Goal: Information Seeking & Learning: Learn about a topic

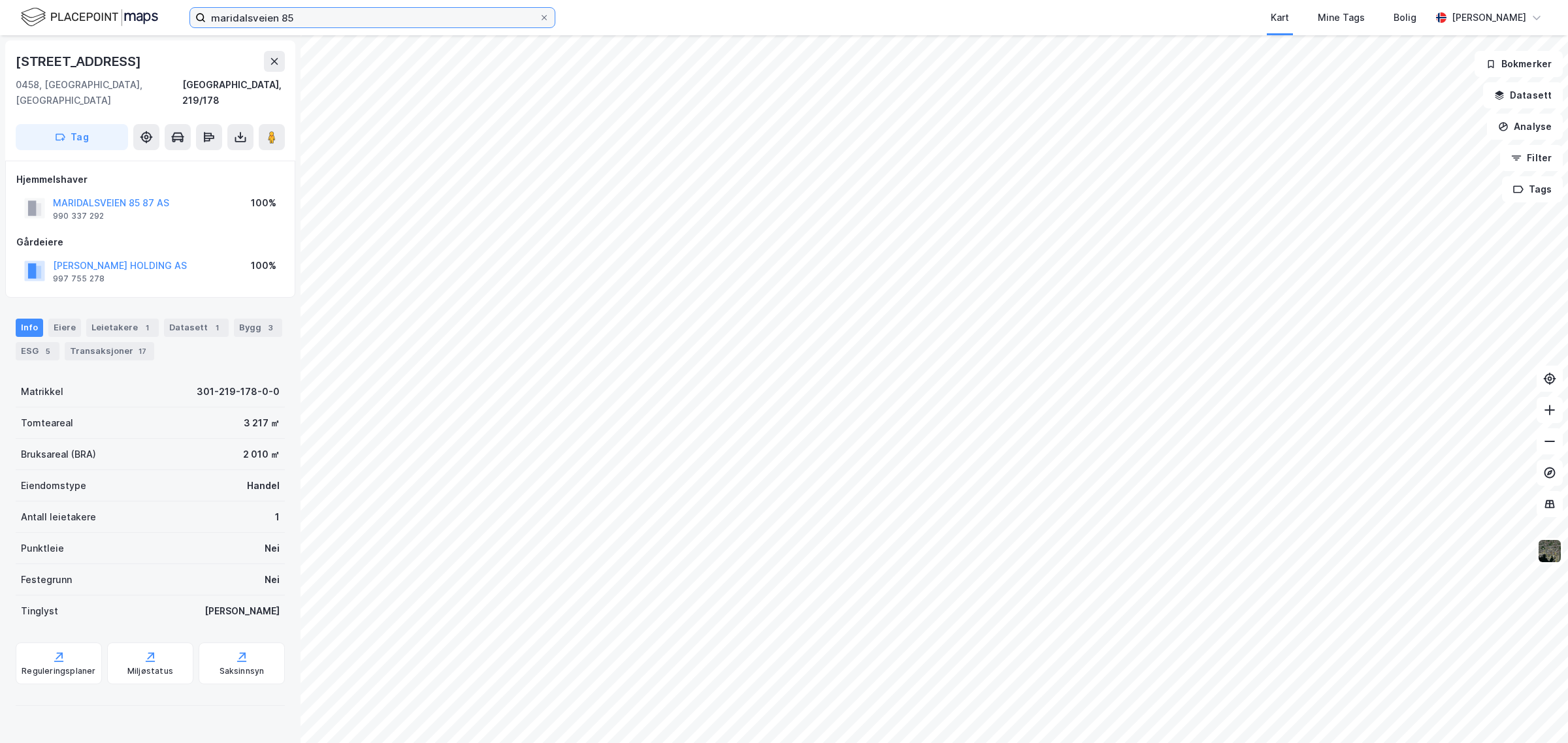
click at [302, 18] on input "maridalsveien 85" at bounding box center [372, 17] width 333 height 19
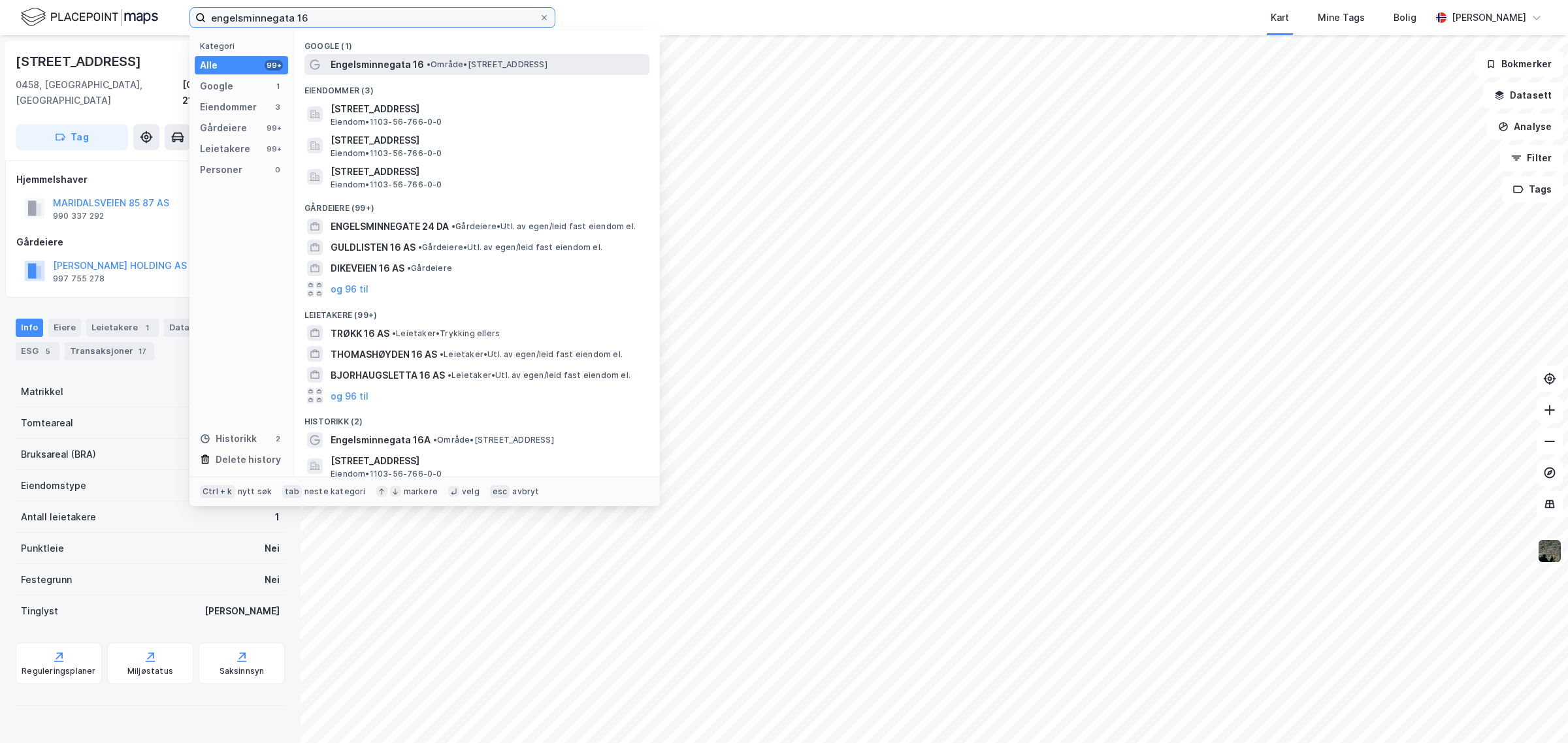
type input "engelsminnegata 16"
click at [413, 73] on div "Engelsminnegata 16 • Område • Engelsminnegata 16, 4008 Stavanger" at bounding box center [476, 64] width 345 height 21
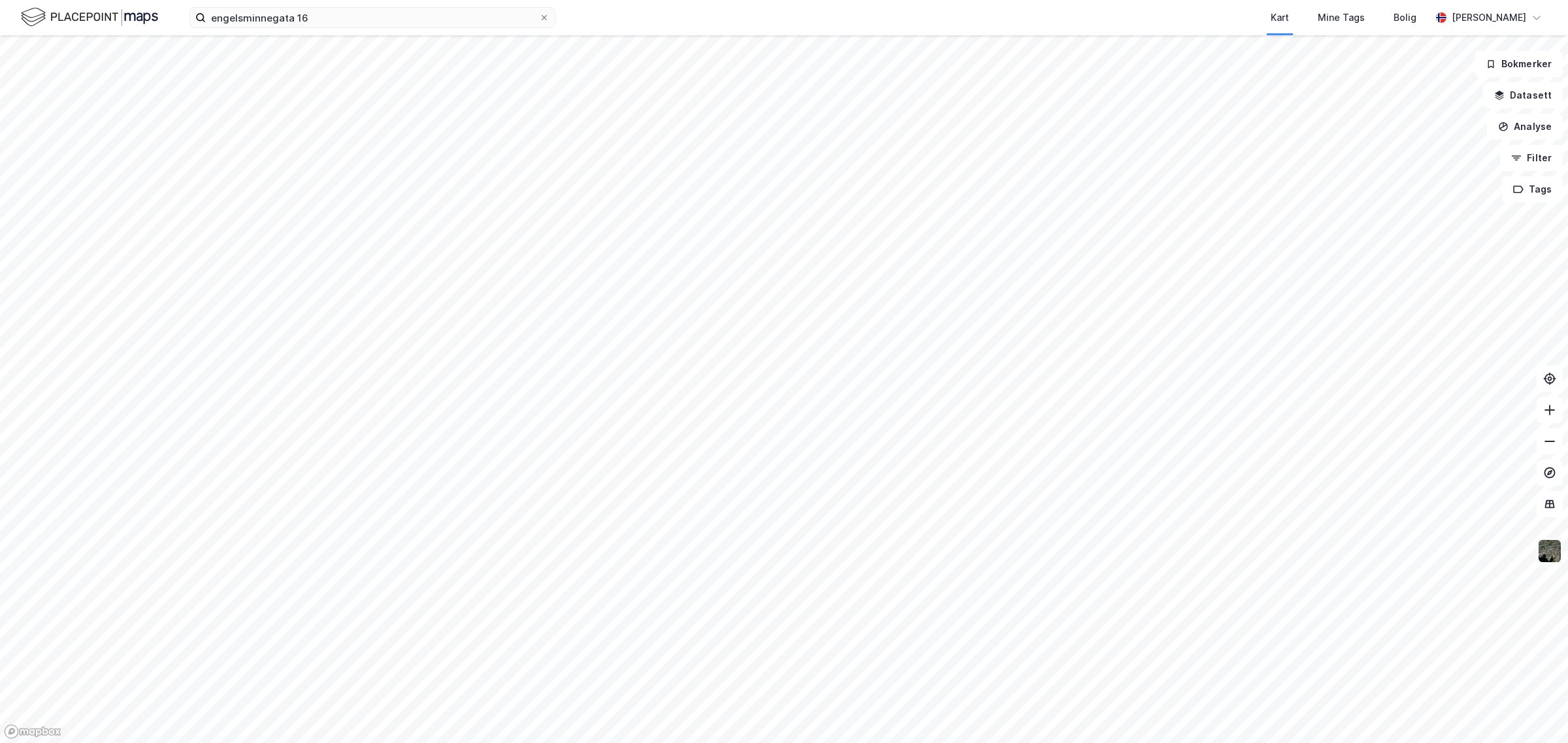
click at [1552, 550] on img at bounding box center [1550, 551] width 25 height 25
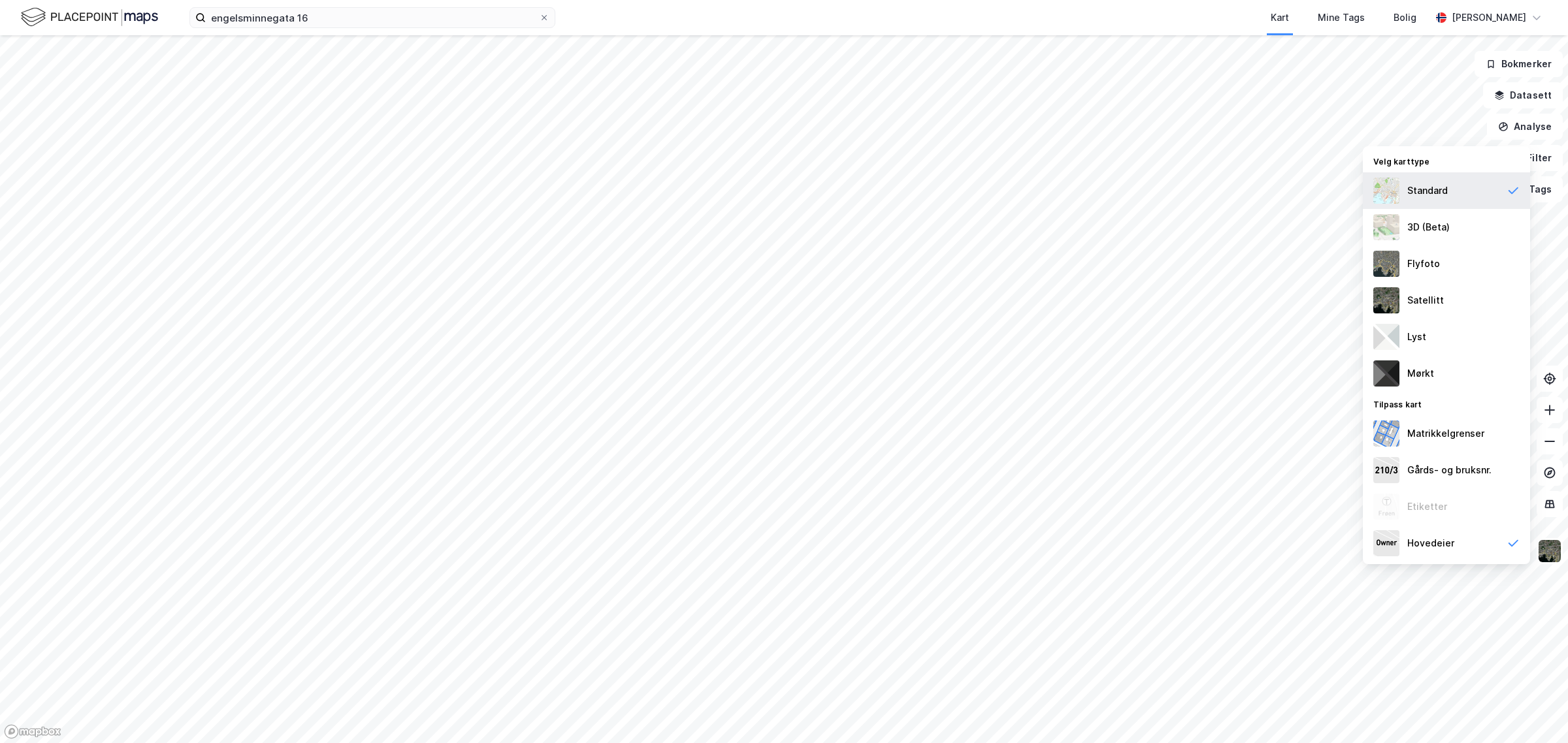
click at [1431, 190] on div "Standard" at bounding box center [1428, 190] width 40 height 16
click at [353, 18] on input "engelsminnegata 16" at bounding box center [372, 17] width 333 height 19
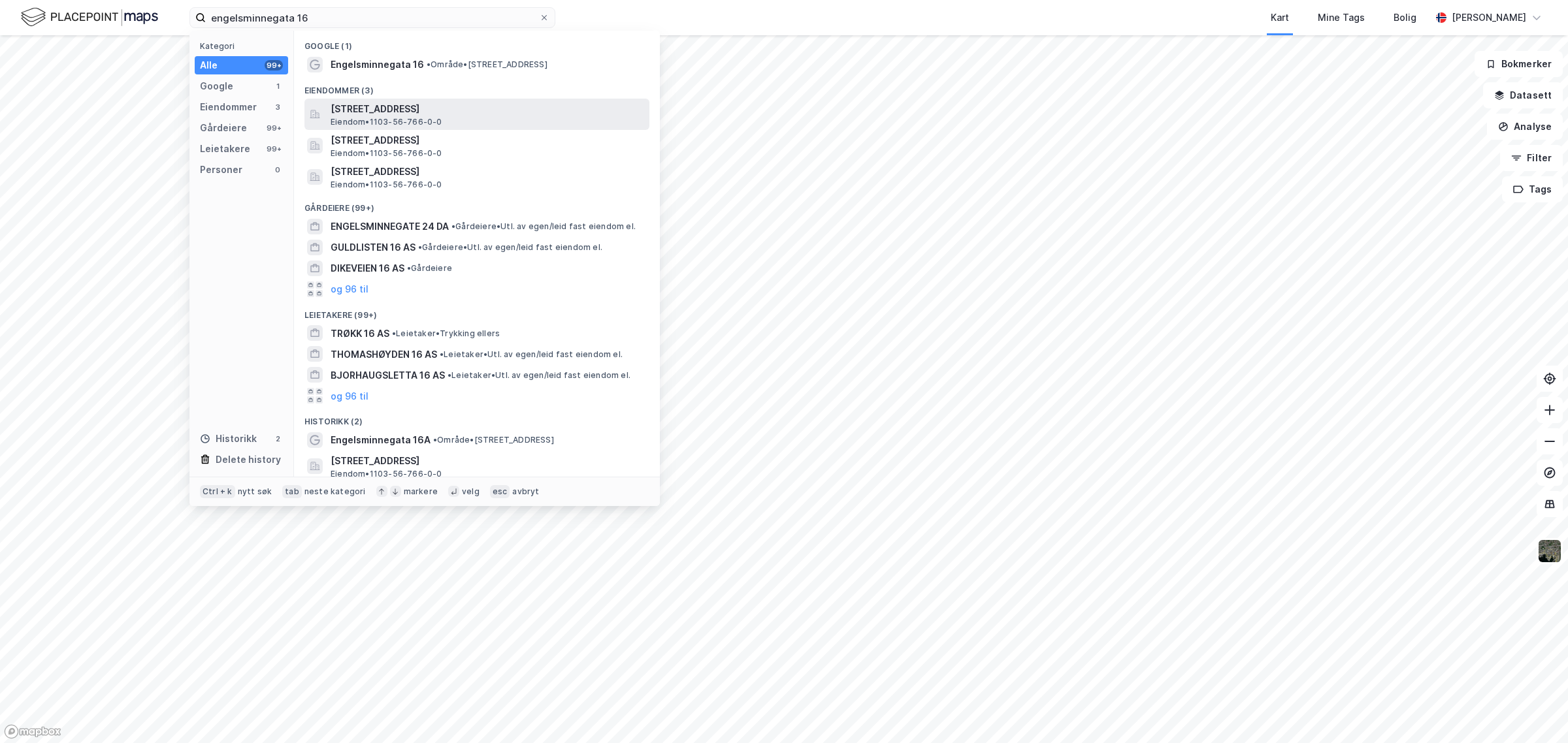
click at [369, 112] on span "[STREET_ADDRESS]" at bounding box center [487, 109] width 313 height 16
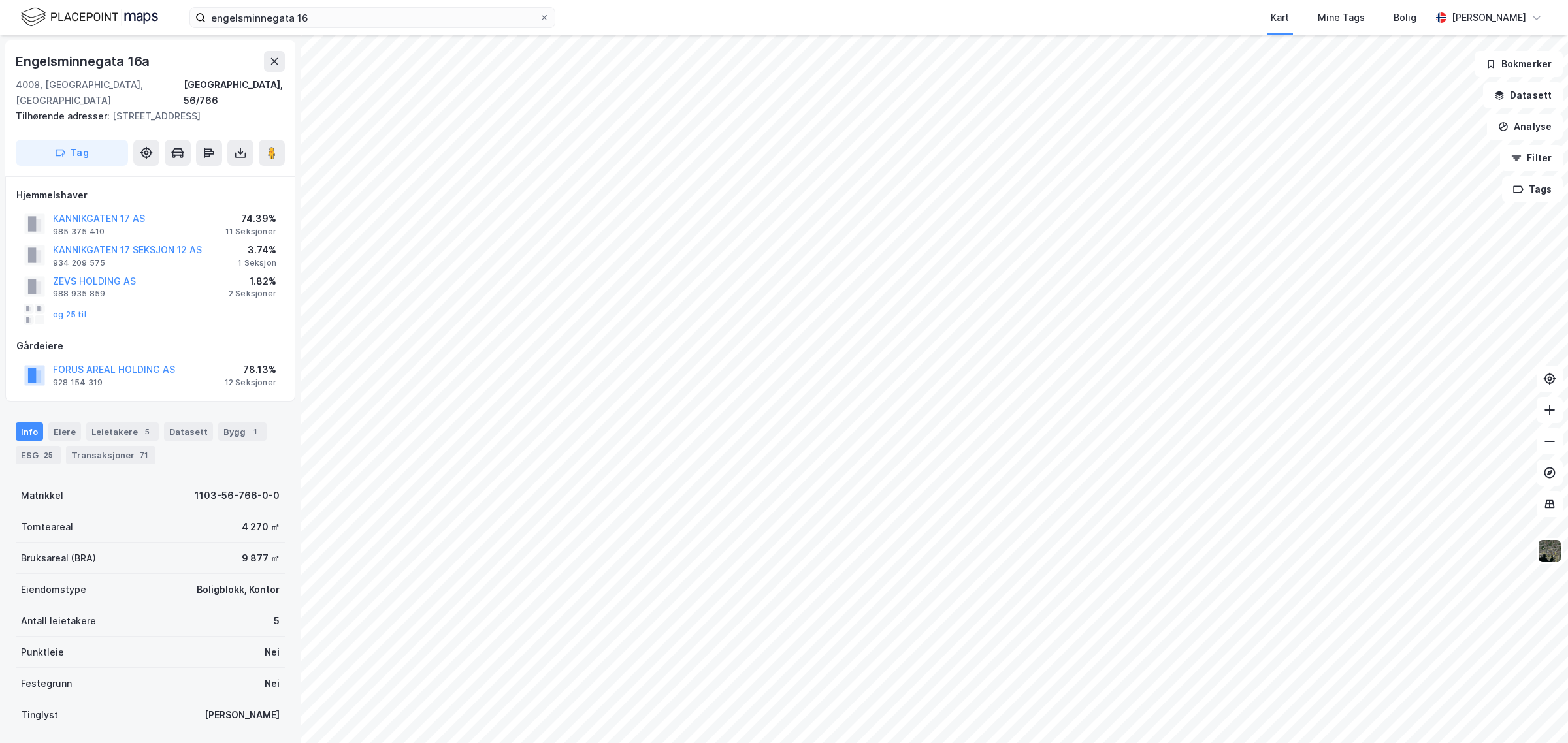
scroll to position [194, 0]
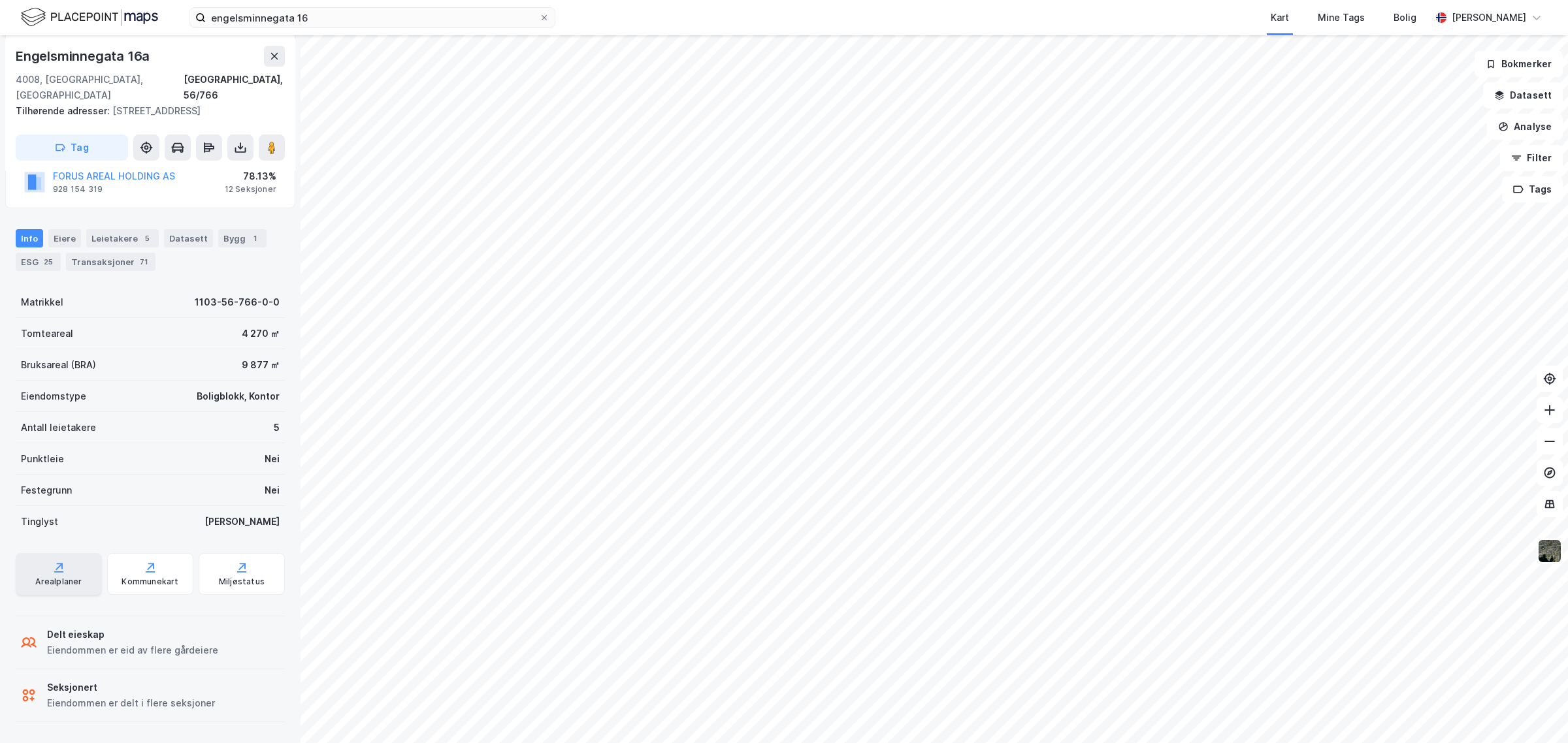
click at [70, 582] on div "Arealplaner" at bounding box center [58, 582] width 47 height 11
click at [246, 181] on div "78.13%" at bounding box center [251, 176] width 52 height 16
drag, startPoint x: 8, startPoint y: 55, endPoint x: 168, endPoint y: 49, distance: 160.1
click at [169, 51] on div "Engelsminnegata 16a 4008, Stavanger, Rogaland Stavanger, 56/766 Tilhørende adre…" at bounding box center [150, 103] width 290 height 136
copy div "Engelsminnegata 16a"
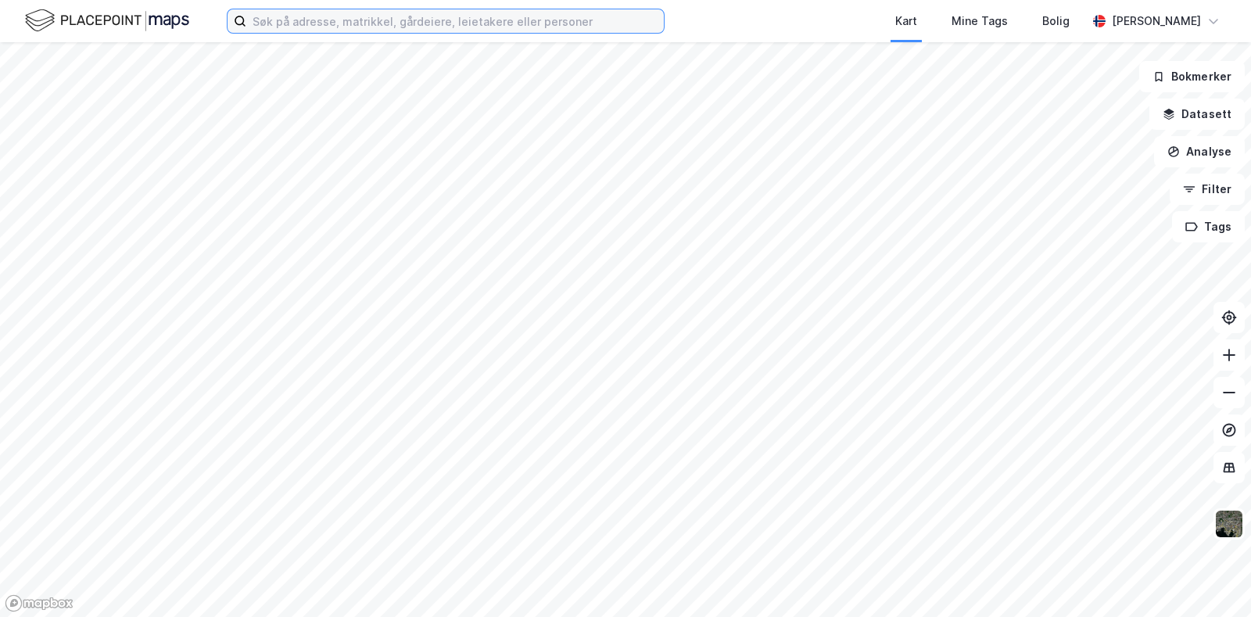
click at [313, 14] on input at bounding box center [455, 20] width 418 height 23
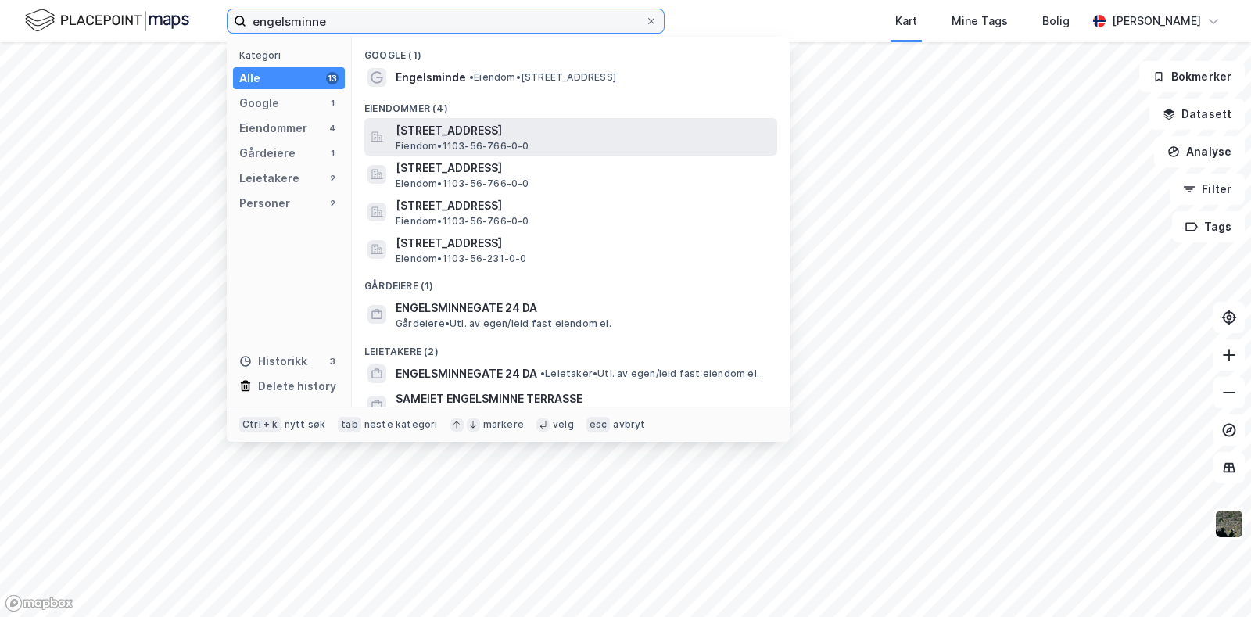
type input "engelsminne"
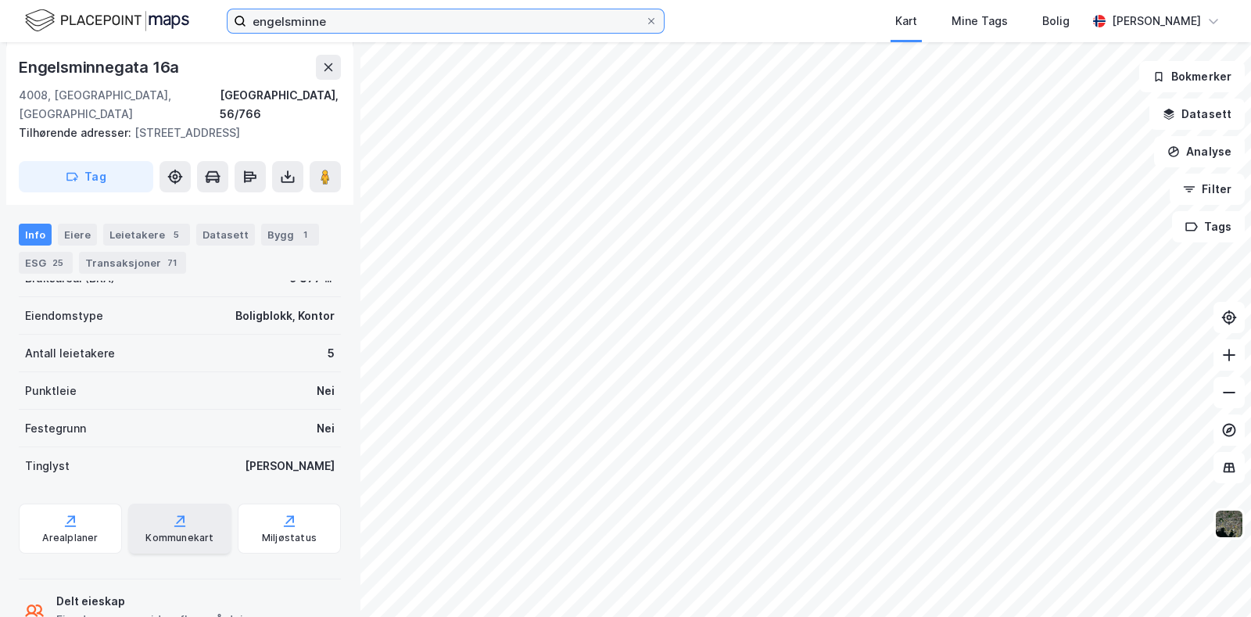
scroll to position [504, 0]
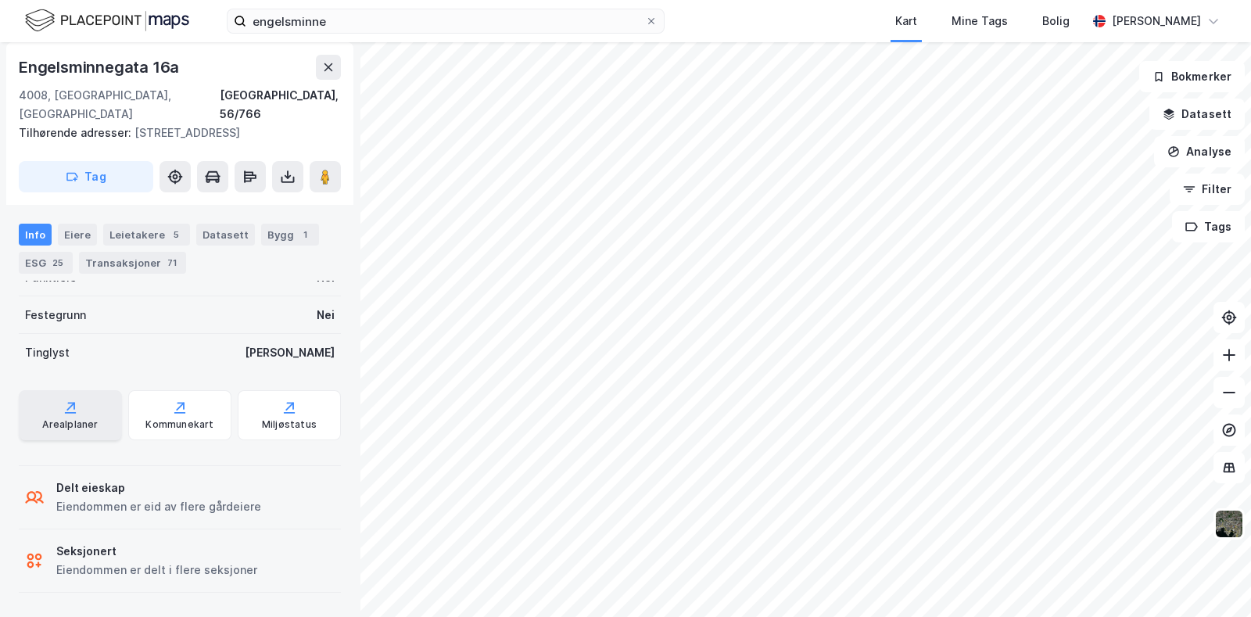
click at [68, 397] on div "Arealplaner" at bounding box center [70, 415] width 103 height 50
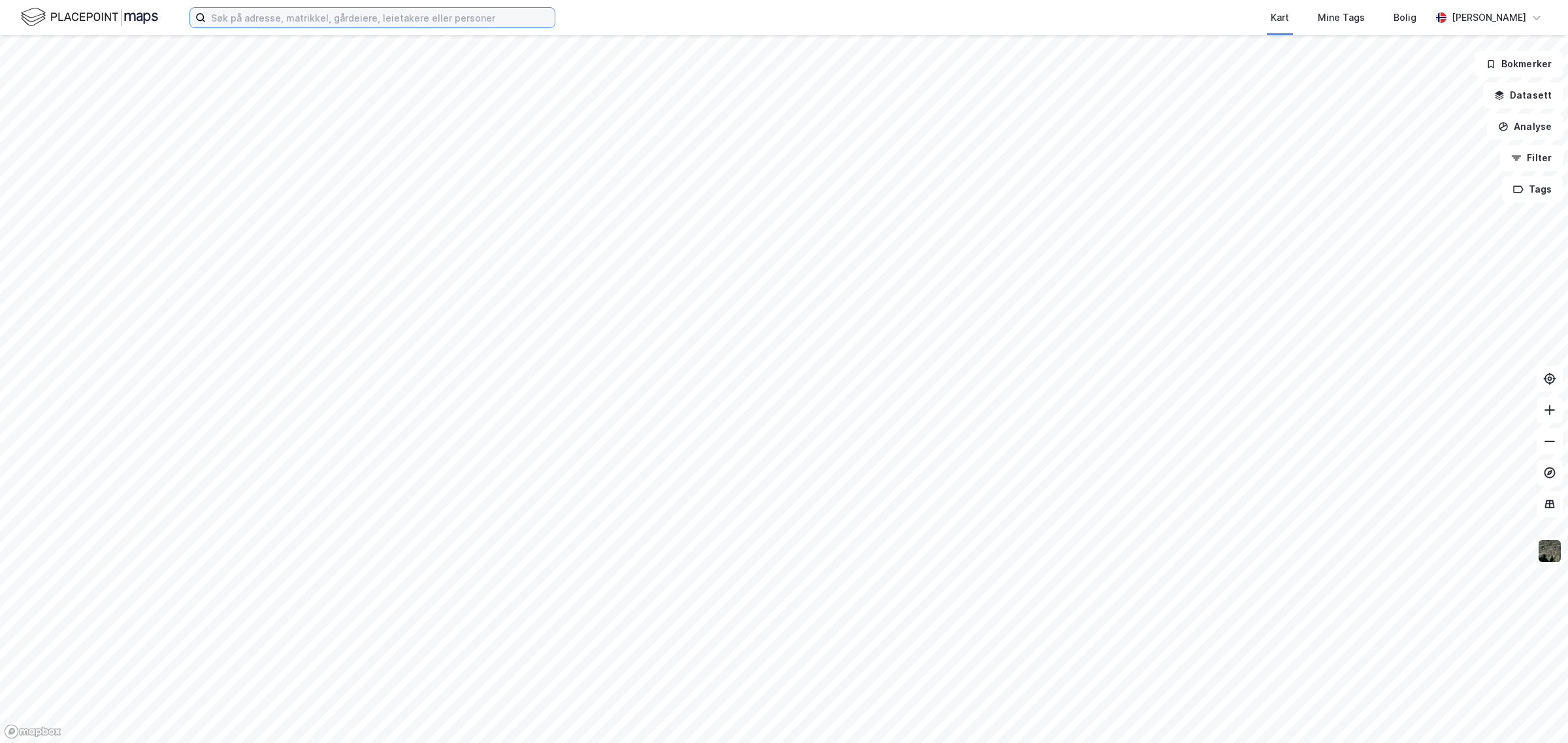
click at [263, 18] on input at bounding box center [380, 17] width 349 height 19
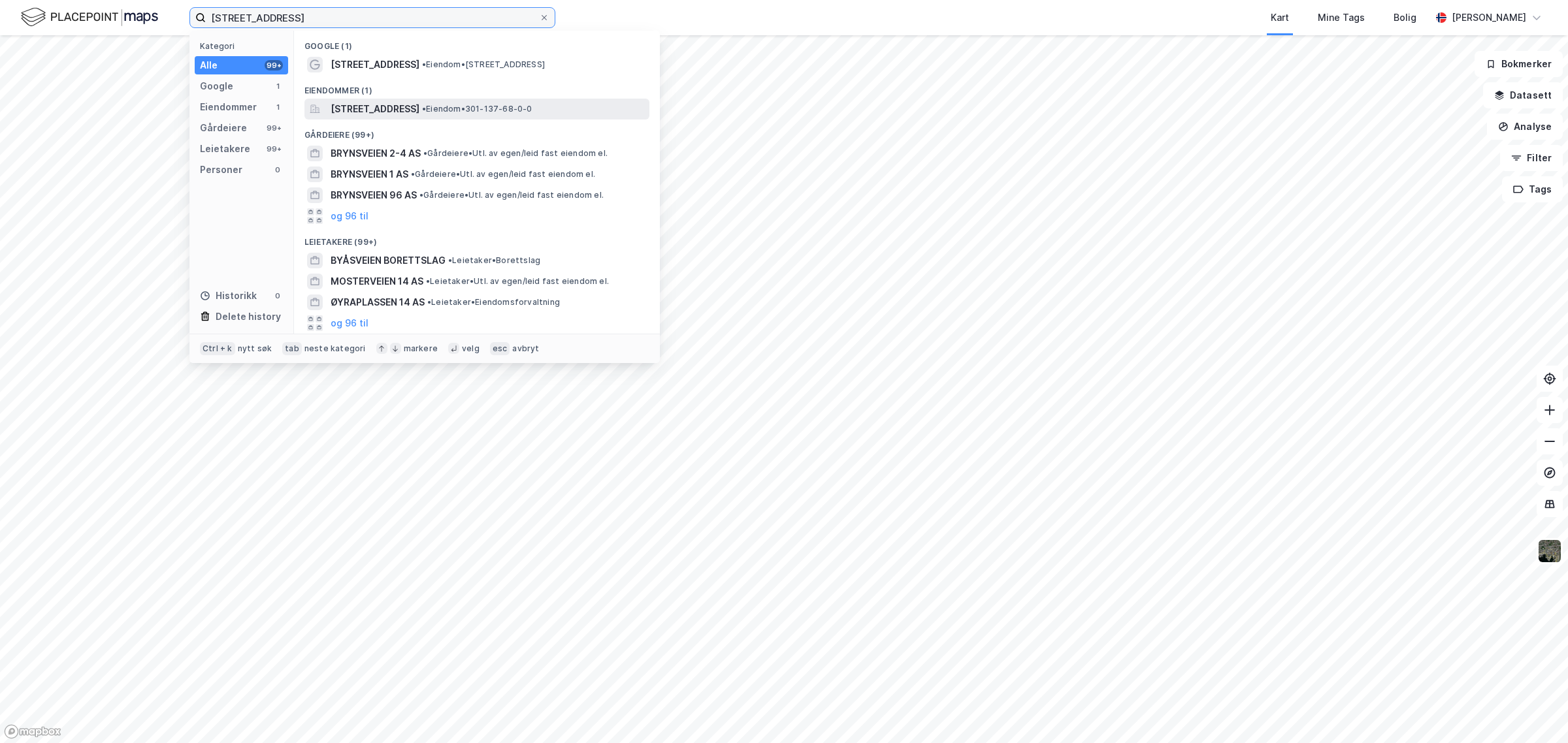
type input "[STREET_ADDRESS]"
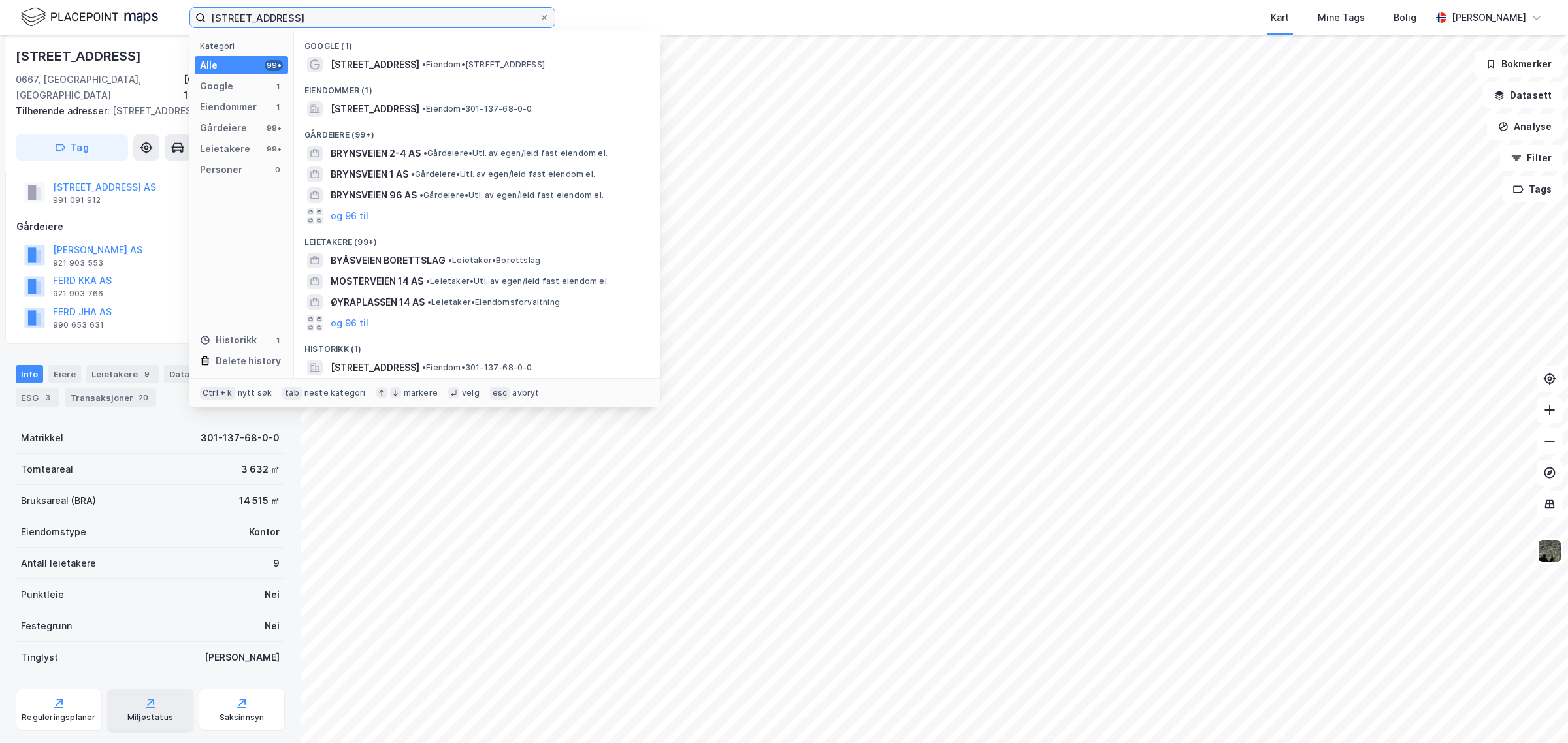
scroll to position [46, 0]
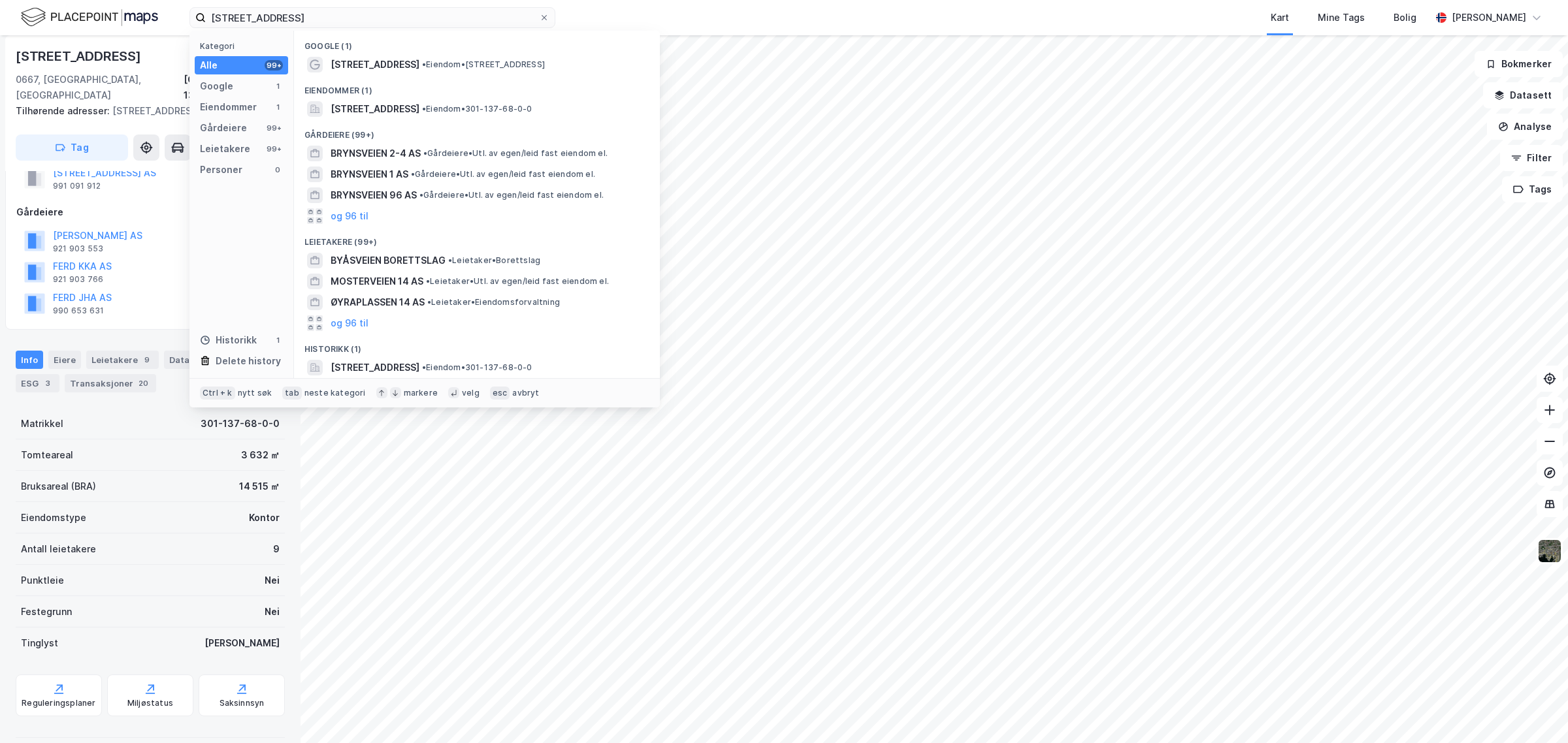
click at [160, 732] on div at bounding box center [150, 737] width 269 height 11
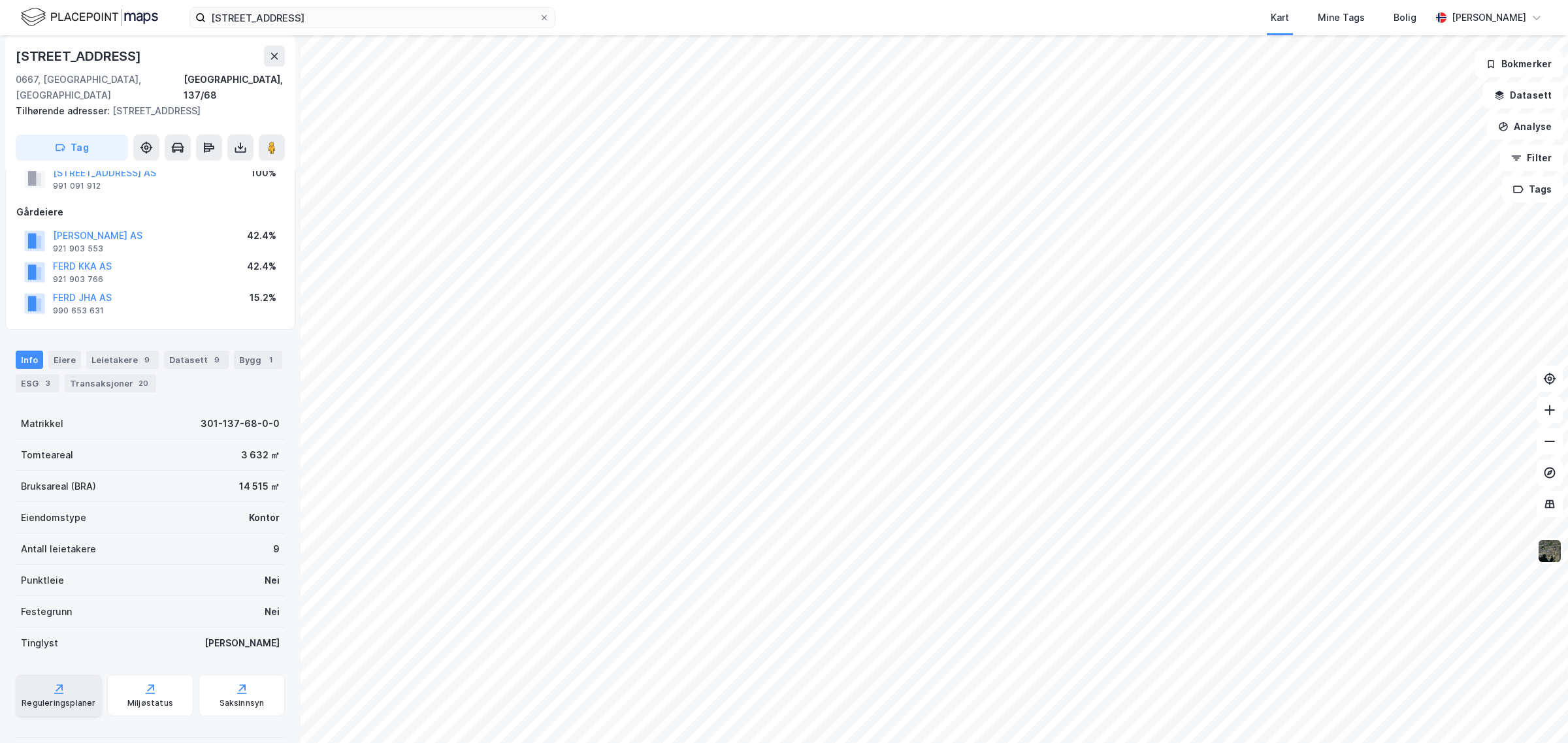
click at [47, 680] on div "Reguleringsplaner" at bounding box center [58, 695] width 86 height 42
click at [237, 694] on div "Saksinnsyn" at bounding box center [241, 695] width 86 height 42
click at [155, 698] on div "Miljøstatus" at bounding box center [150, 703] width 46 height 11
